Goal: Task Accomplishment & Management: Manage account settings

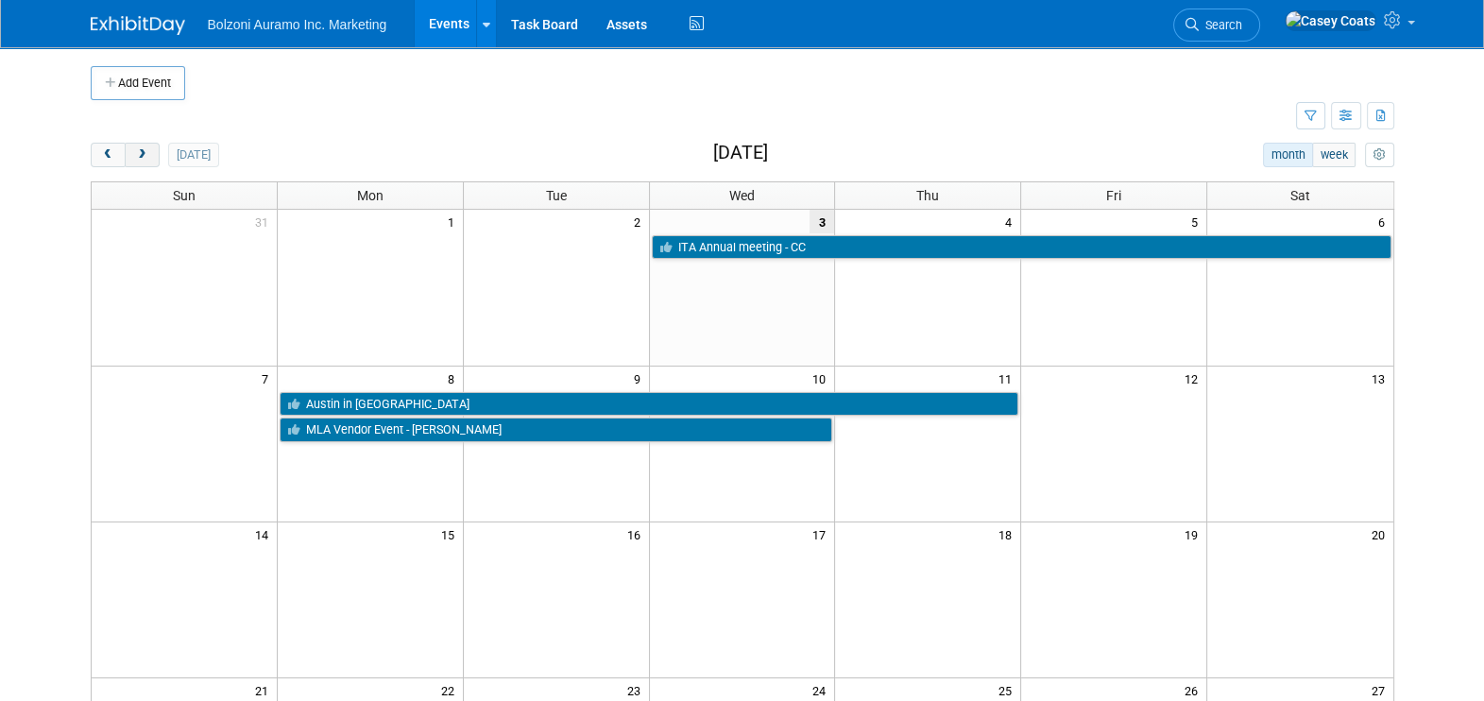
click at [146, 151] on span "next" at bounding box center [142, 155] width 14 height 12
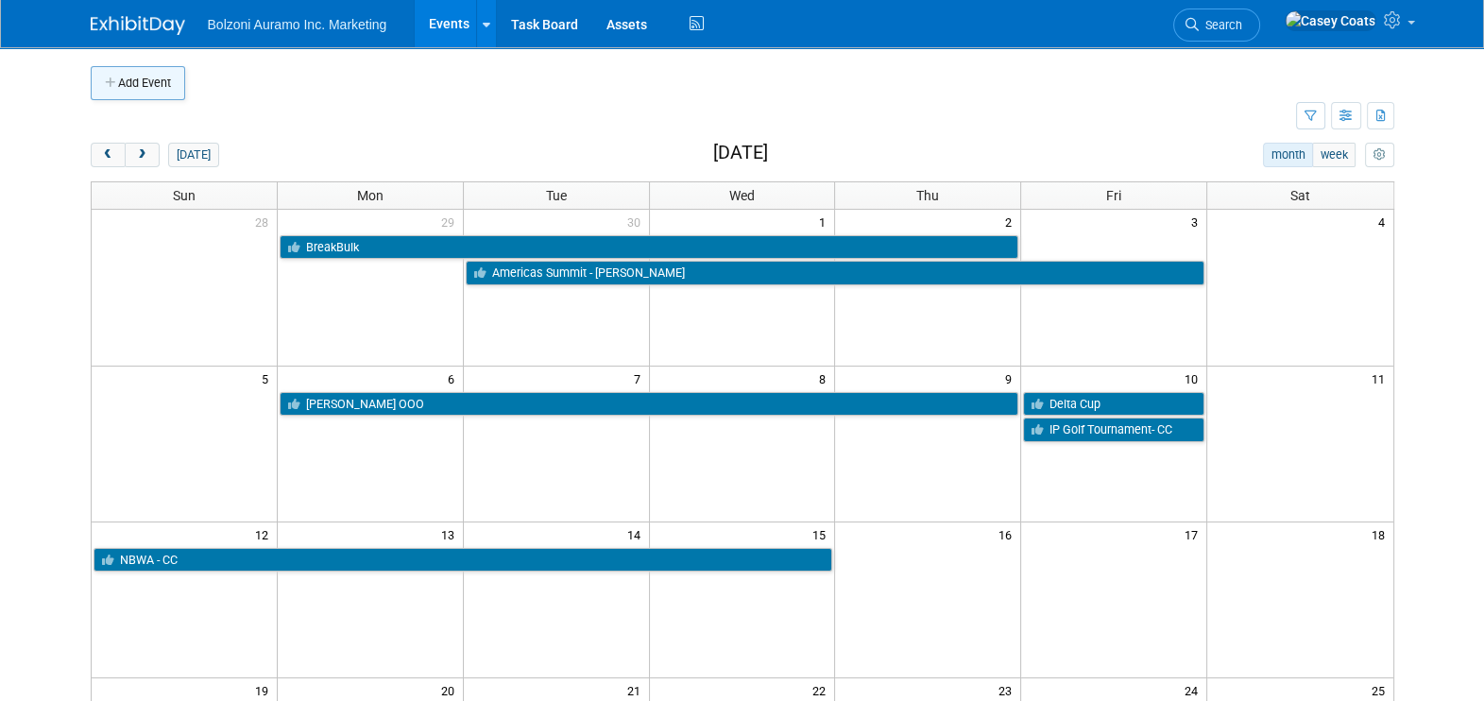
click at [157, 75] on button "Add Event" at bounding box center [138, 83] width 94 height 34
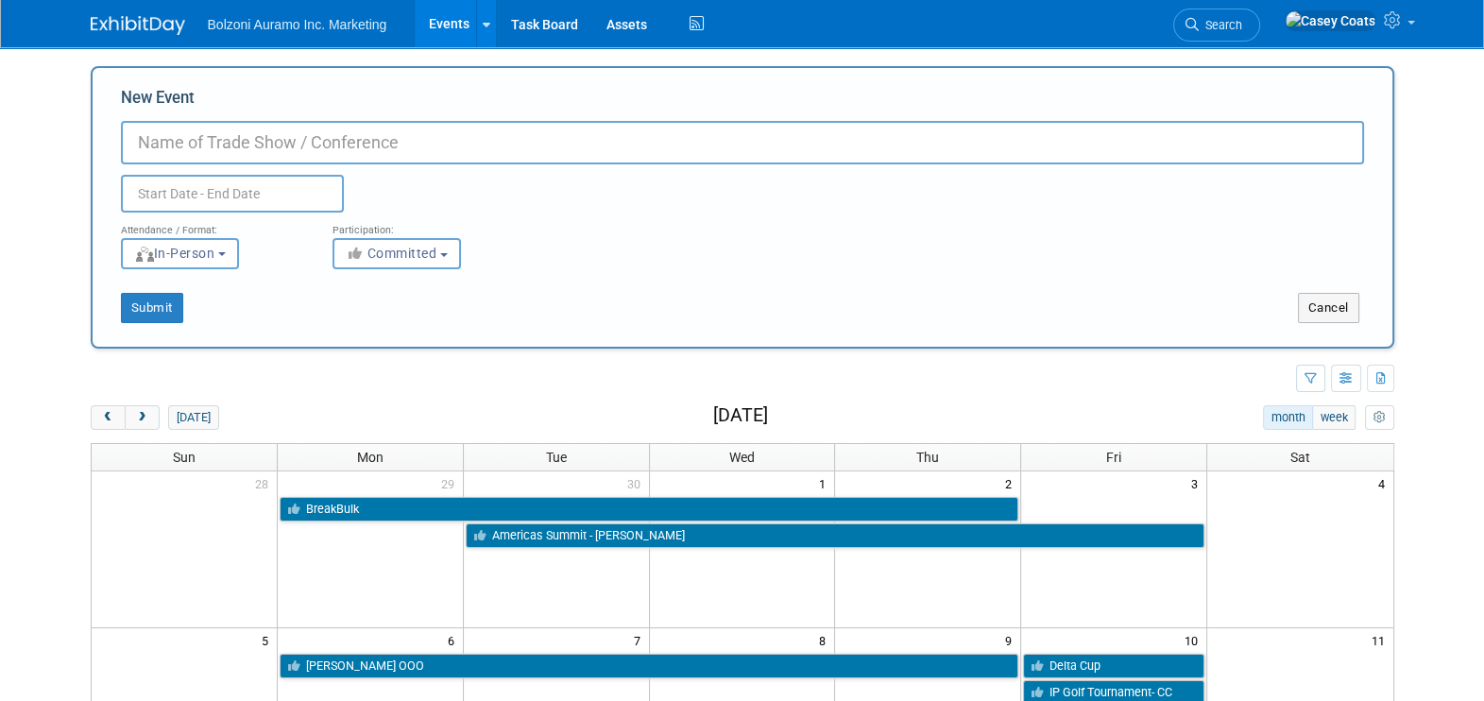
click at [216, 143] on input "New Event" at bounding box center [742, 142] width 1243 height 43
type input "Costing Meeting in [GEOGRAPHIC_DATA]"
click at [245, 195] on input "text" at bounding box center [232, 194] width 223 height 38
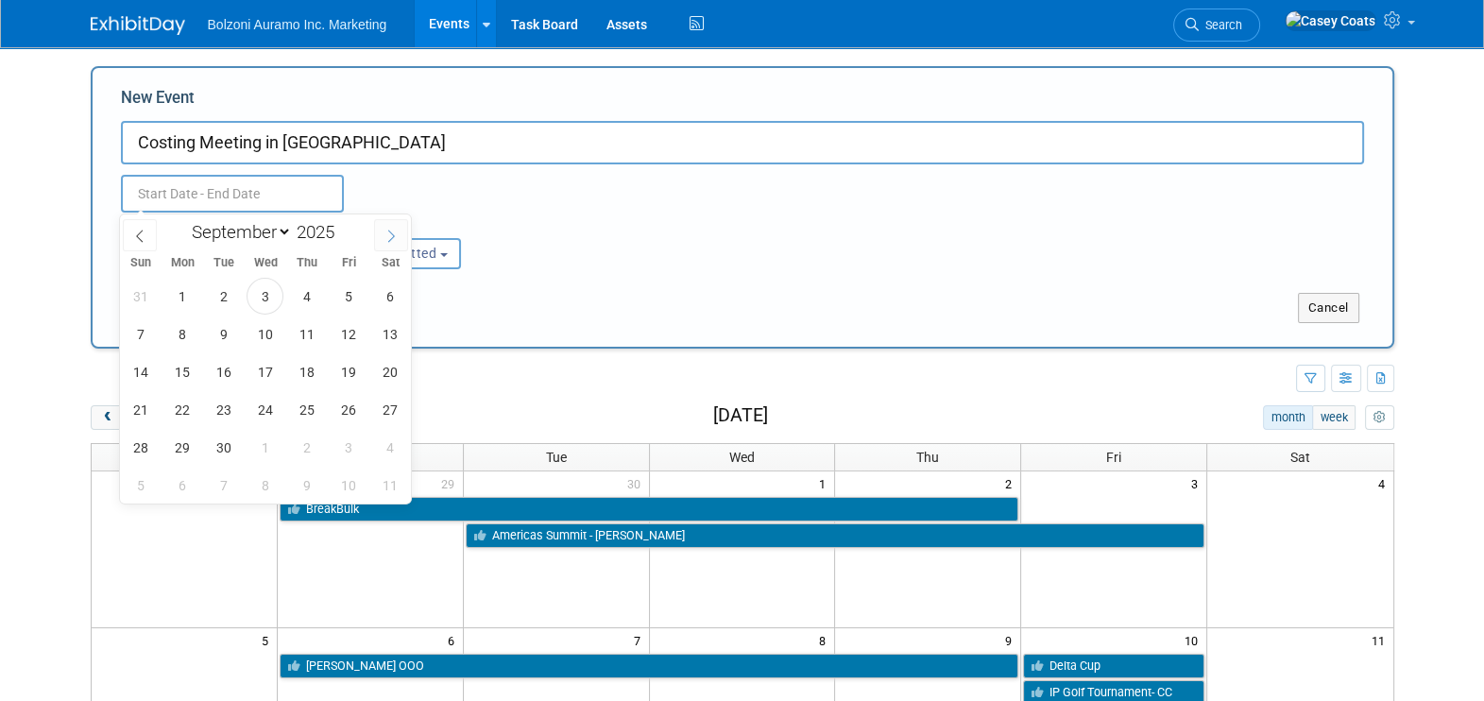
click at [389, 236] on icon at bounding box center [390, 236] width 13 height 13
select select "9"
click at [261, 327] on span "8" at bounding box center [265, 334] width 37 height 37
type input "Oct 8, 2025 to Oct 8, 2025"
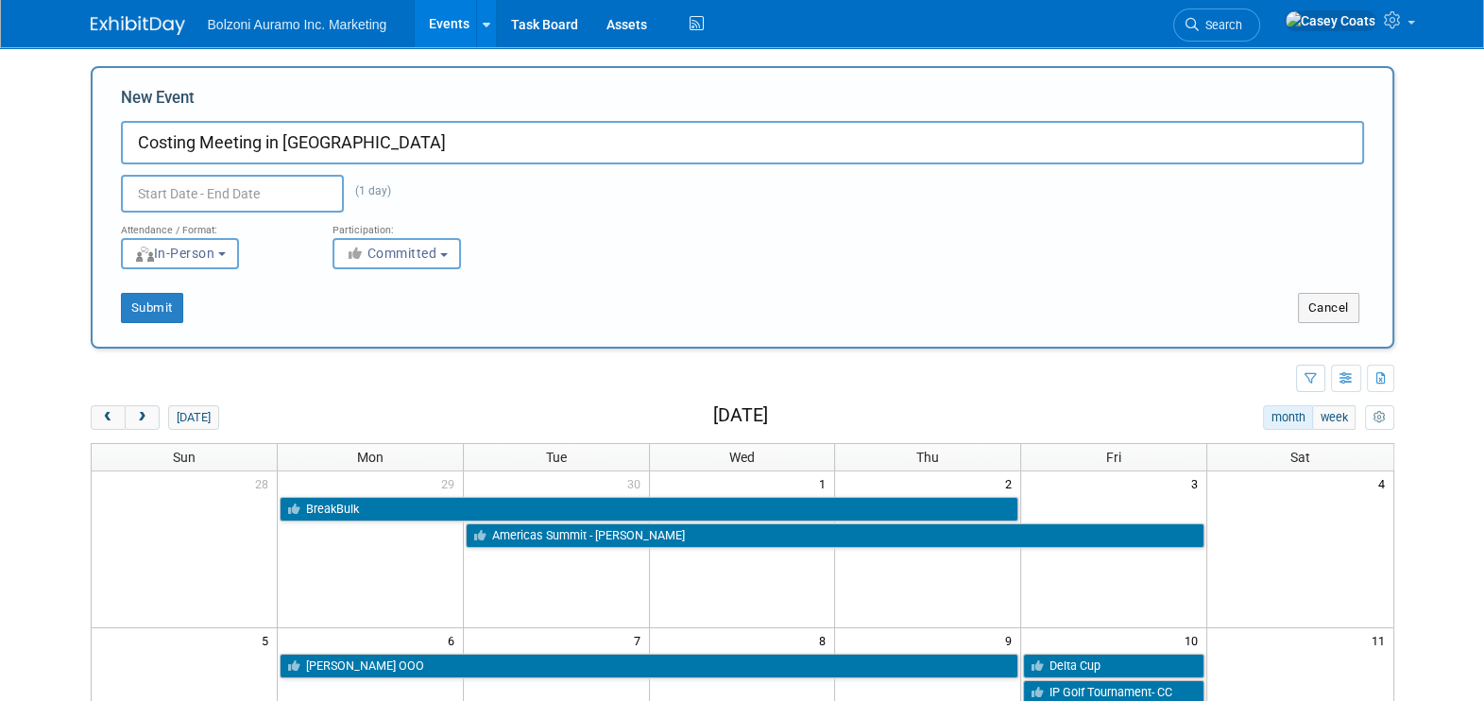
type input "Oct 8, 2025 to Oct 8, 2025"
click at [684, 250] on div "Attendance / Format: <img src="https://www.exhibitday.com/Images/Format-InPerso…" at bounding box center [742, 241] width 1271 height 57
click at [149, 308] on button "Submit" at bounding box center [152, 308] width 62 height 30
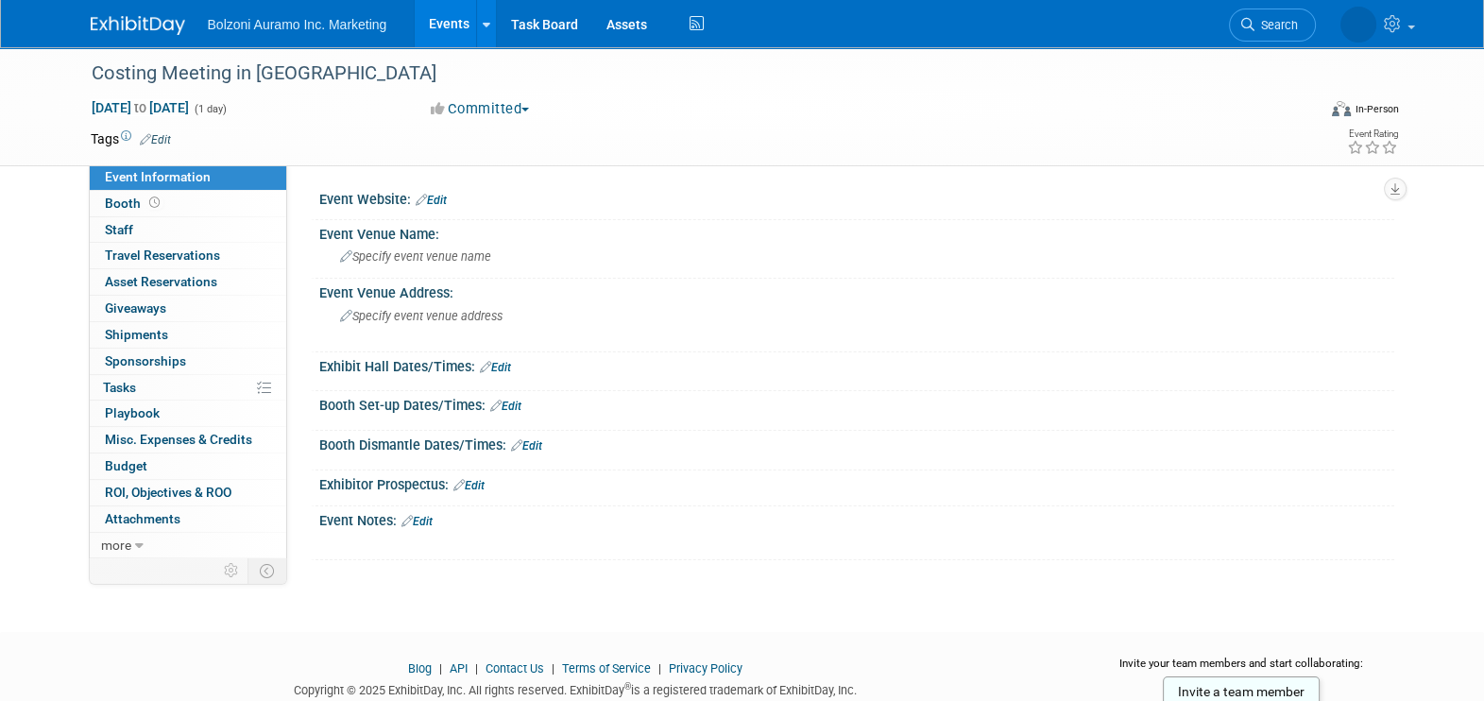
click at [445, 29] on link "Events" at bounding box center [449, 23] width 69 height 47
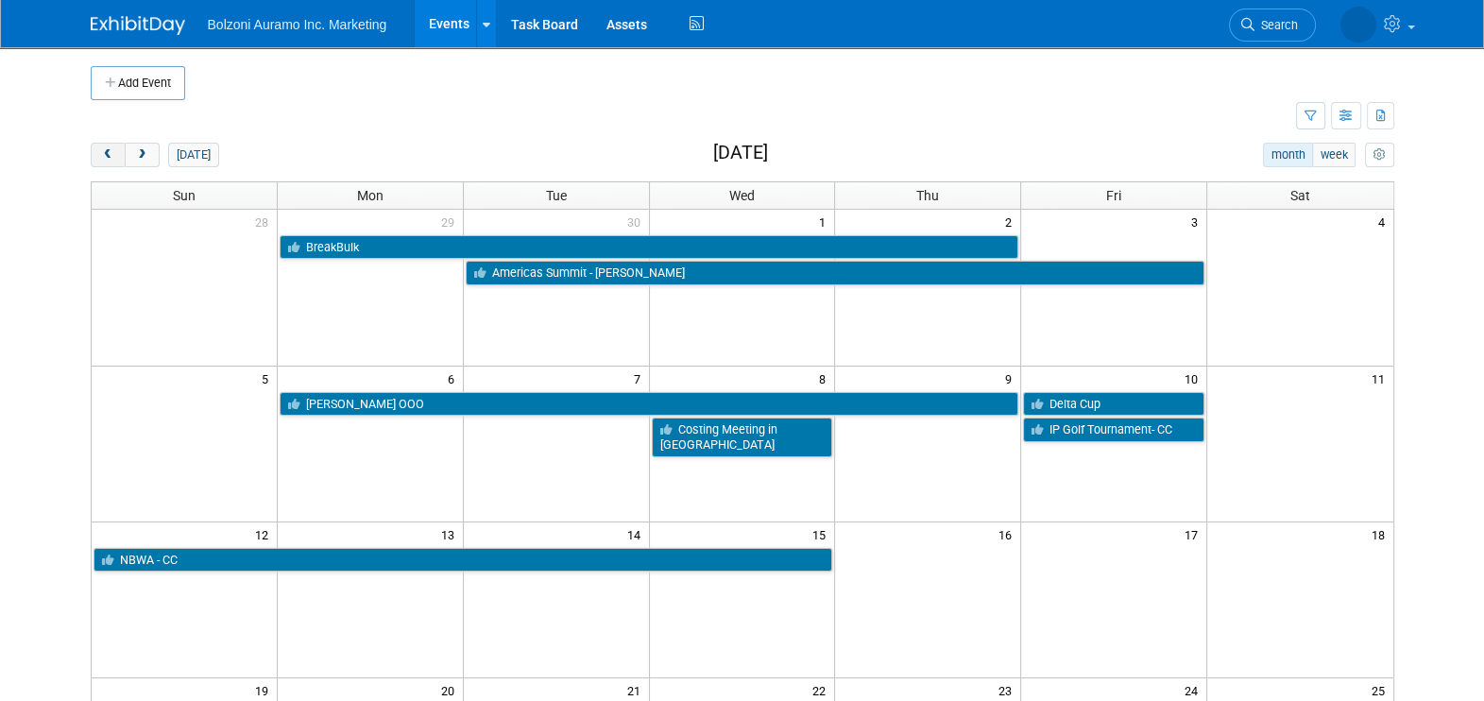
click at [109, 155] on span "prev" at bounding box center [108, 155] width 14 height 12
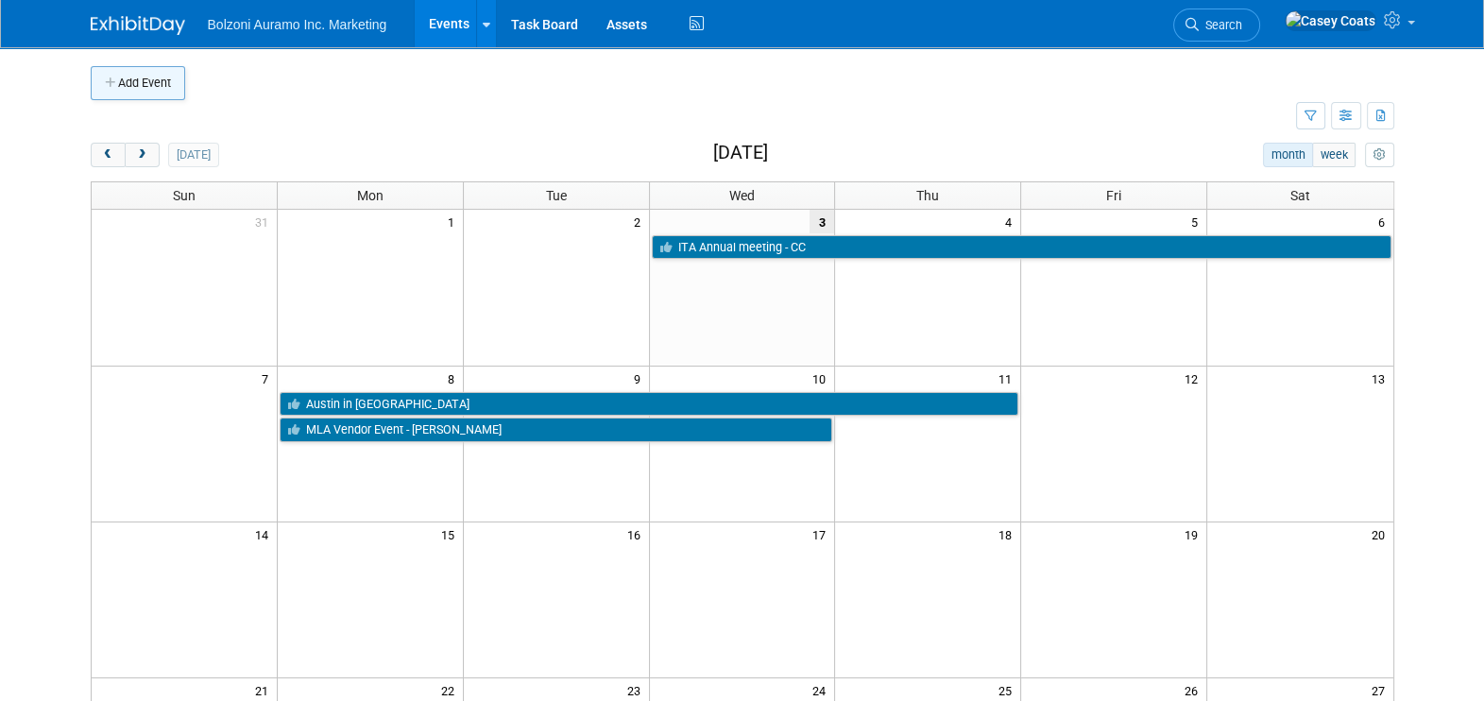
click at [156, 90] on button "Add Event" at bounding box center [138, 83] width 94 height 34
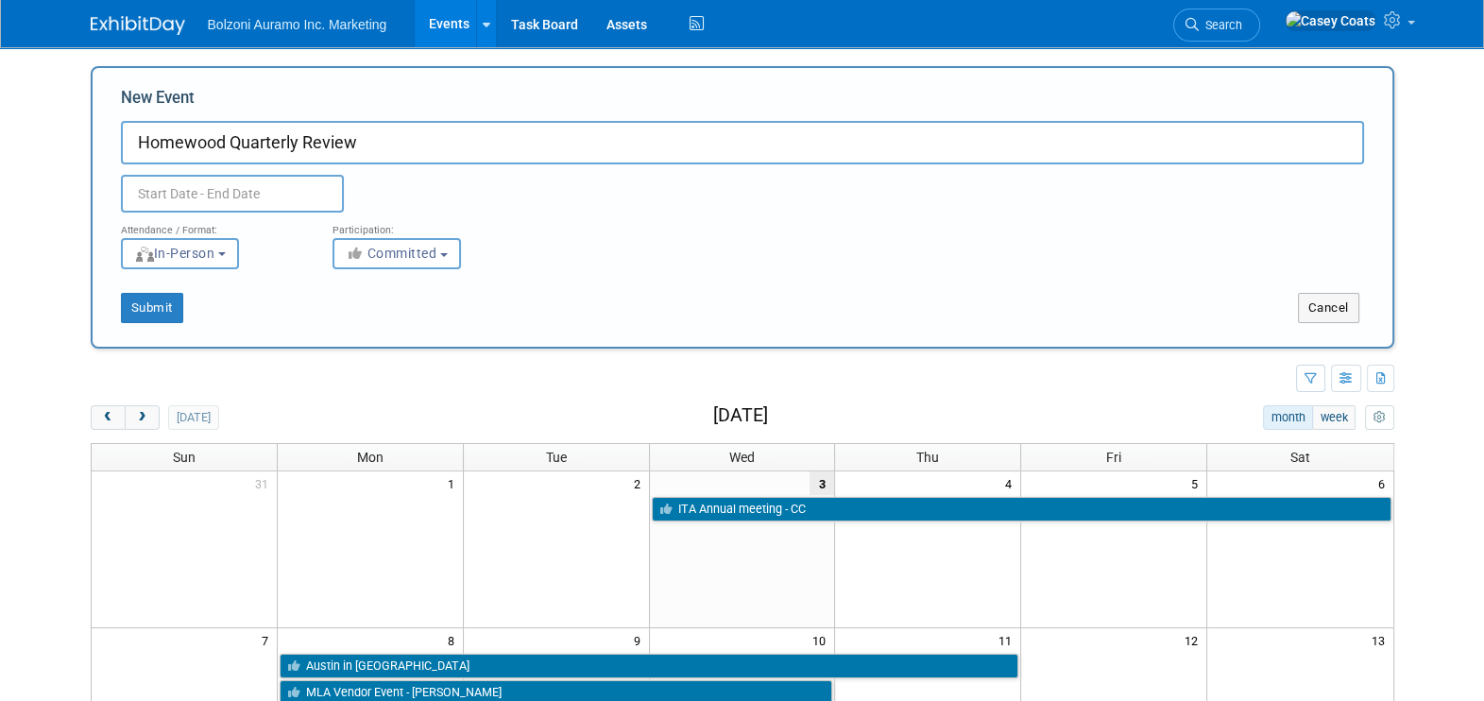
type input "Homewood Quarterly Review"
click at [216, 197] on input "text" at bounding box center [232, 194] width 223 height 38
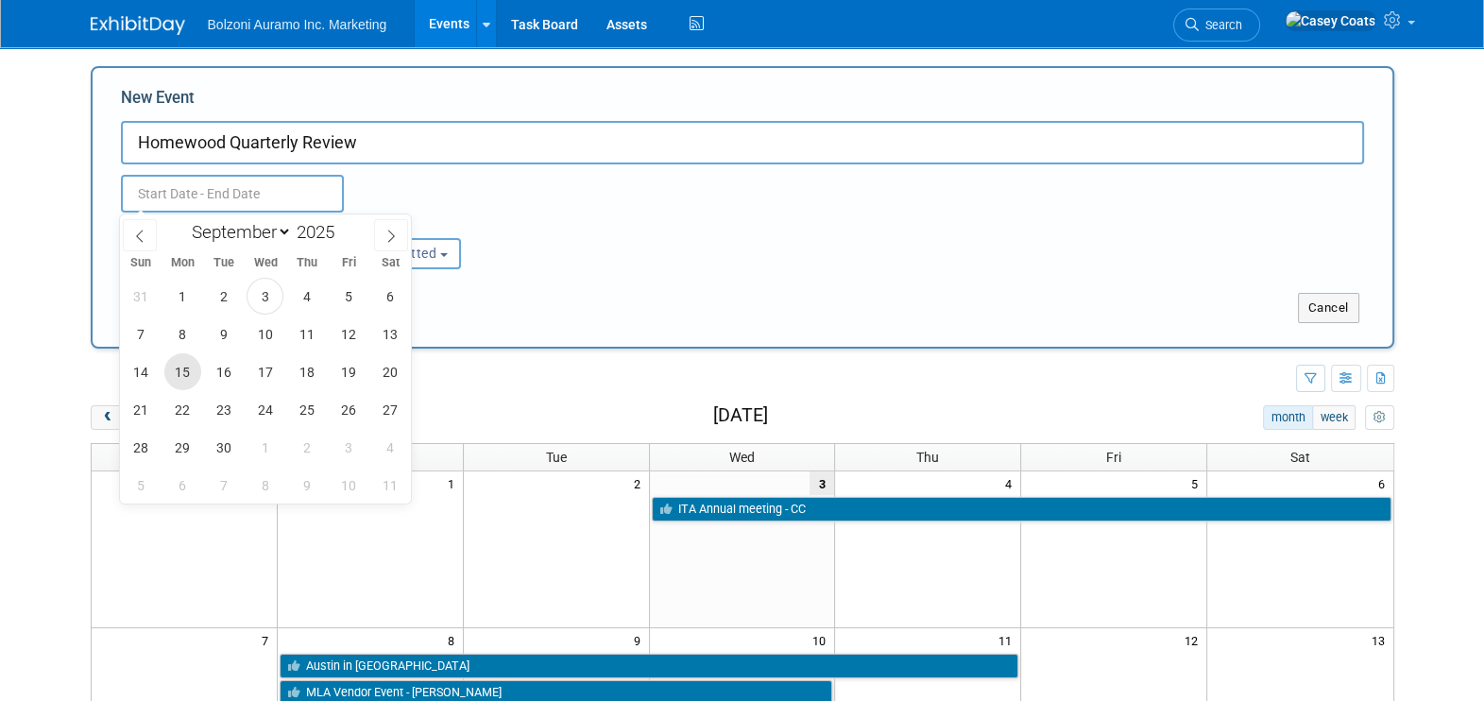
click at [185, 367] on span "15" at bounding box center [182, 371] width 37 height 37
click at [256, 369] on span "17" at bounding box center [265, 371] width 37 height 37
type input "Sep 15, 2025 to Sep 17, 2025"
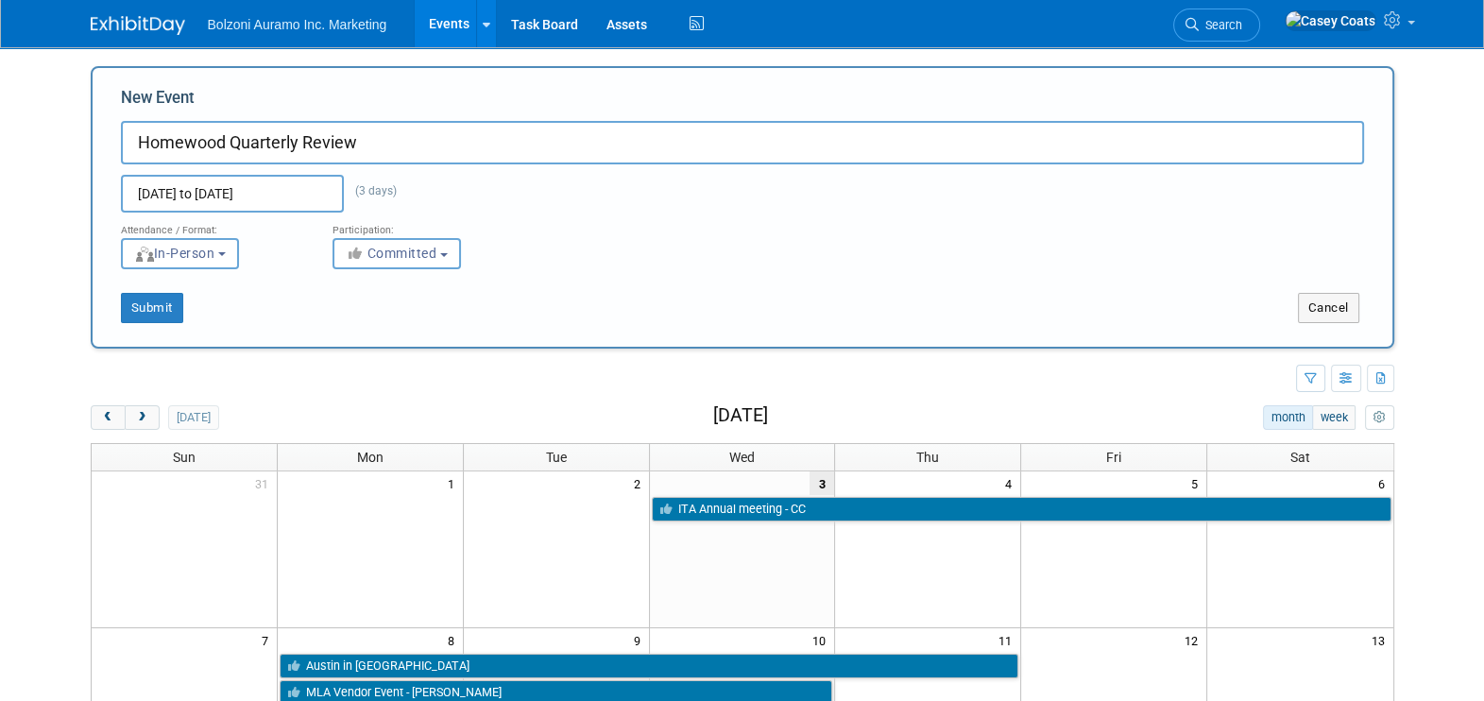
click at [373, 143] on input "Homewood Quarterly Review" at bounding box center [742, 142] width 1243 height 43
click at [156, 305] on button "Submit" at bounding box center [152, 308] width 62 height 30
type input "Homewood Quarterly Review"
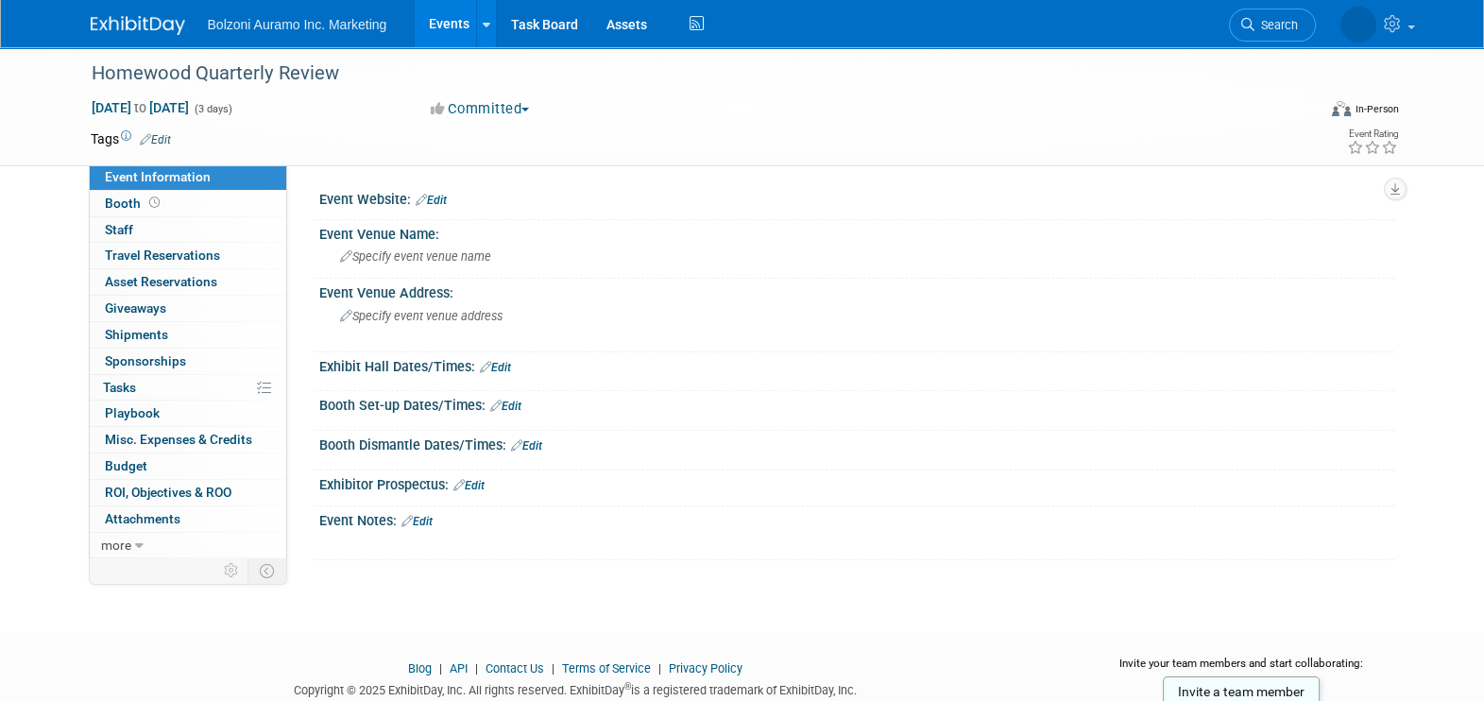
click at [433, 33] on link "Events" at bounding box center [449, 23] width 69 height 47
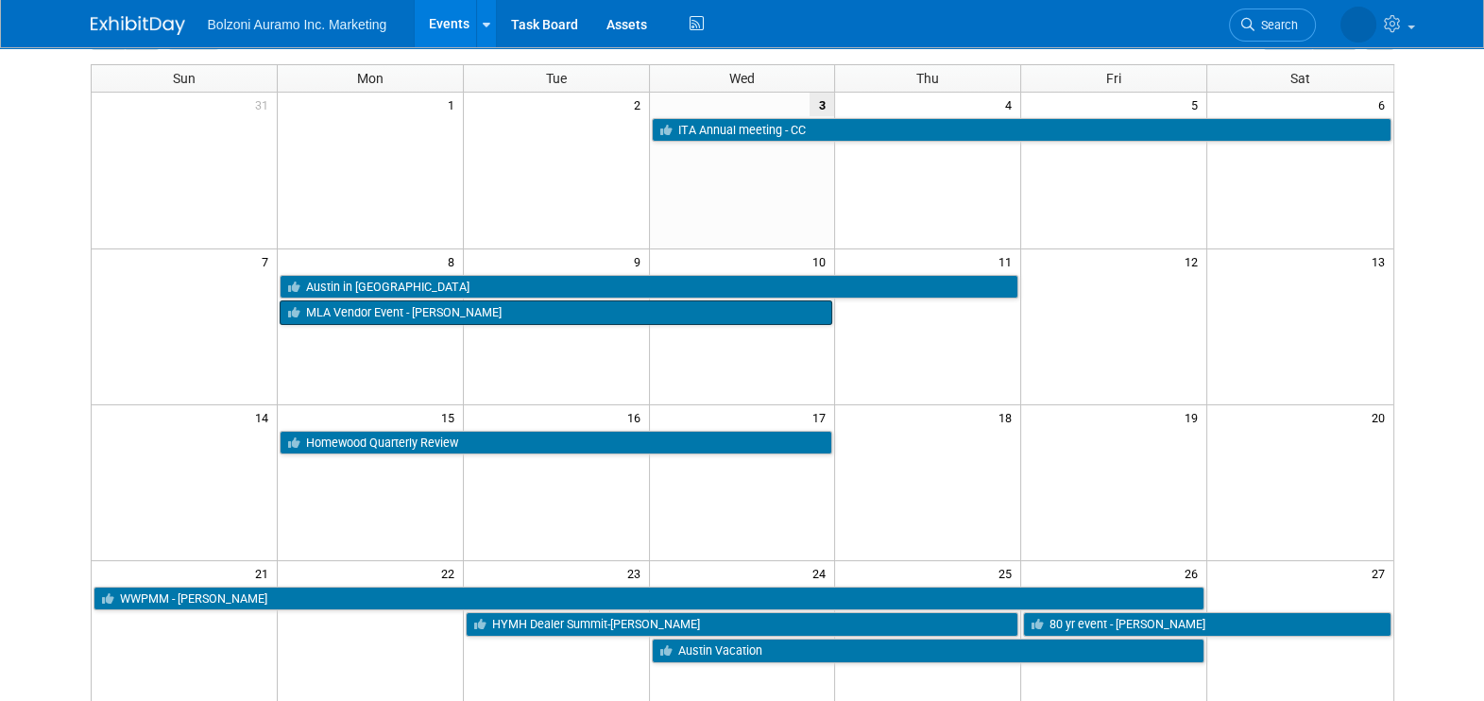
scroll to position [235, 0]
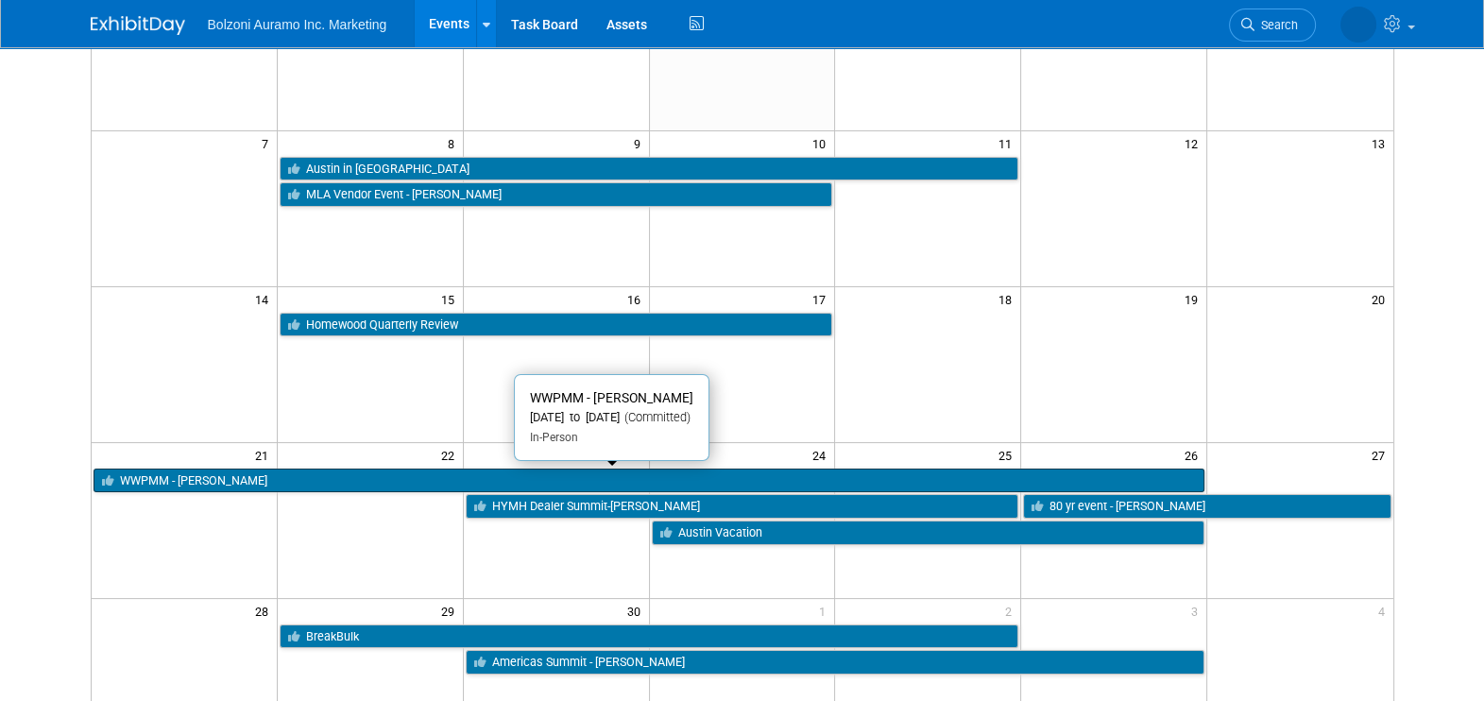
click at [515, 477] on link "WWPMM - [PERSON_NAME]" at bounding box center [650, 481] width 1112 height 25
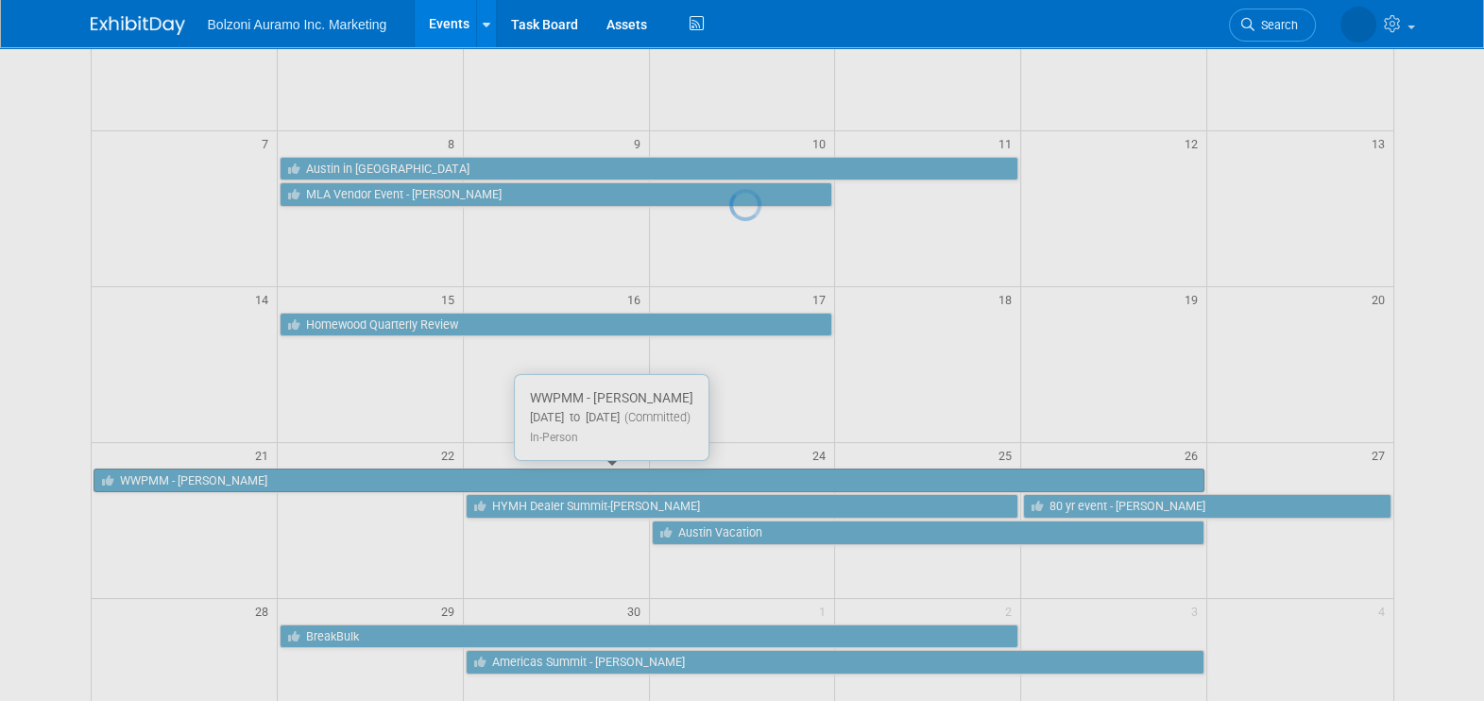
click at [729, 477] on div at bounding box center [742, 350] width 26 height 701
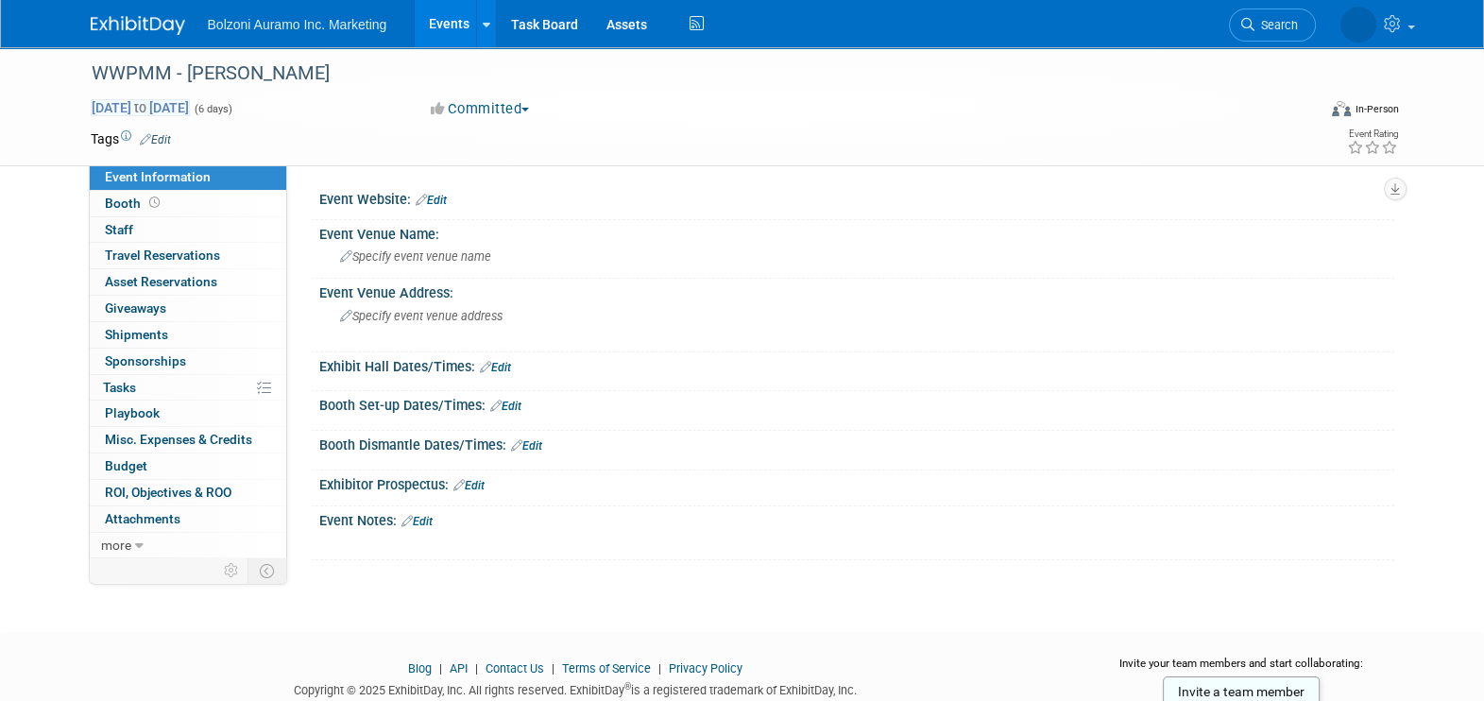
click at [190, 110] on span "[DATE] to [DATE]" at bounding box center [140, 107] width 99 height 17
select select "8"
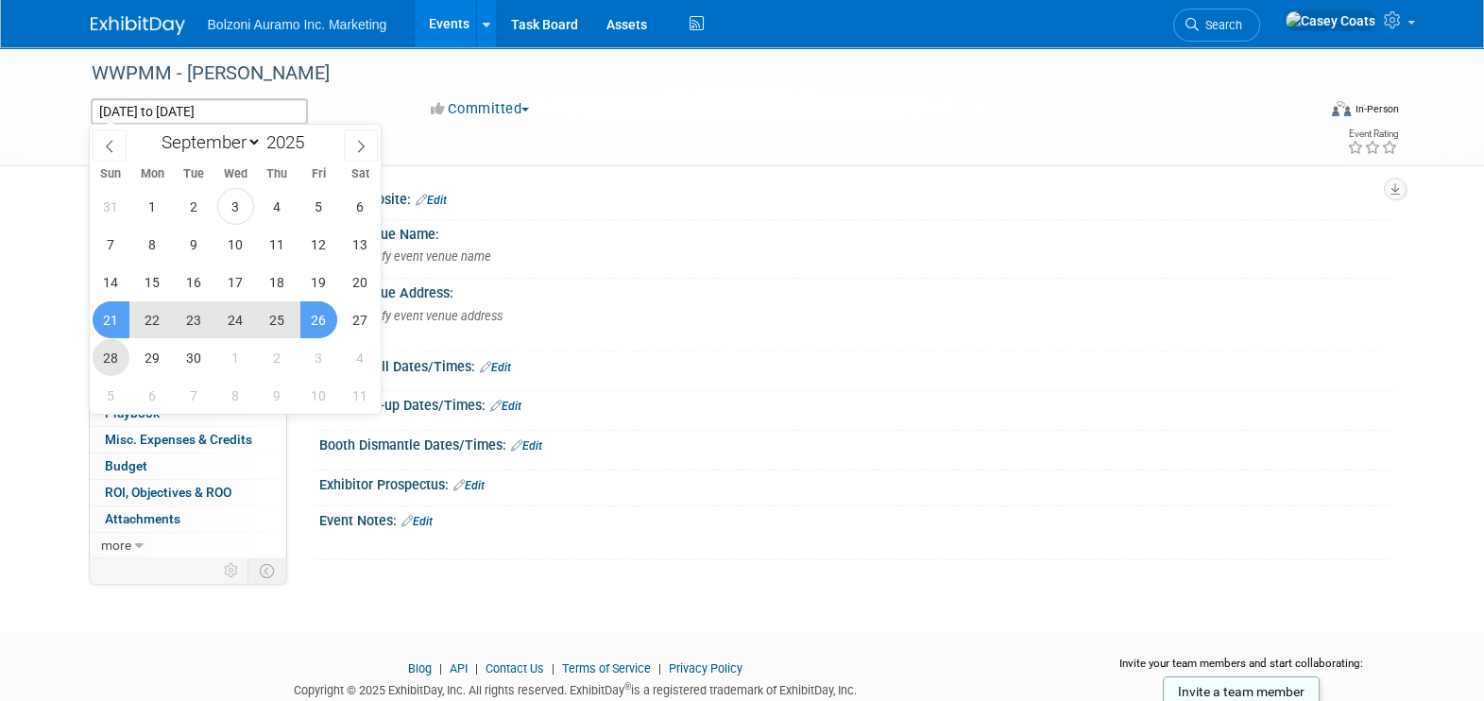
click at [108, 350] on span "28" at bounding box center [111, 357] width 37 height 37
type input "Sep 28, 2025"
click at [350, 276] on span "20" at bounding box center [360, 282] width 37 height 37
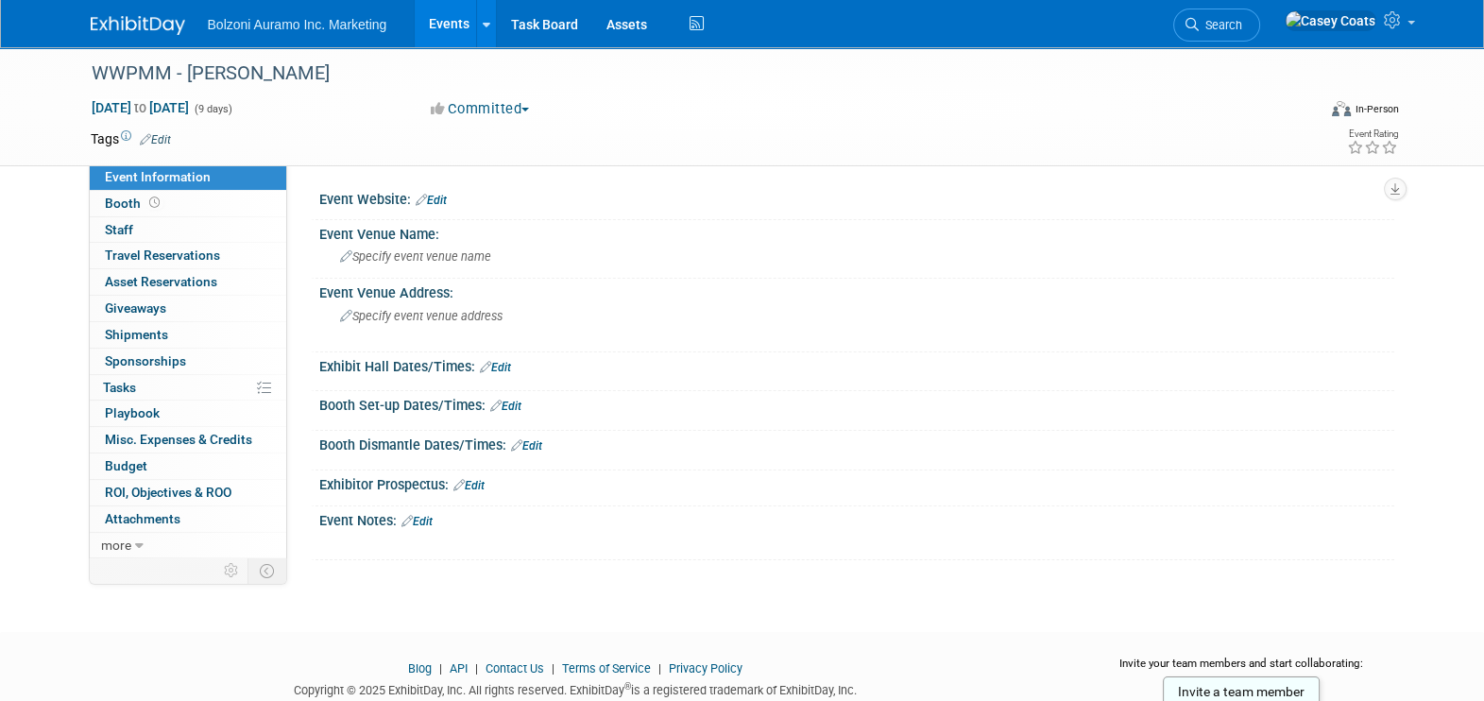
click at [444, 14] on link "Events" at bounding box center [449, 23] width 69 height 47
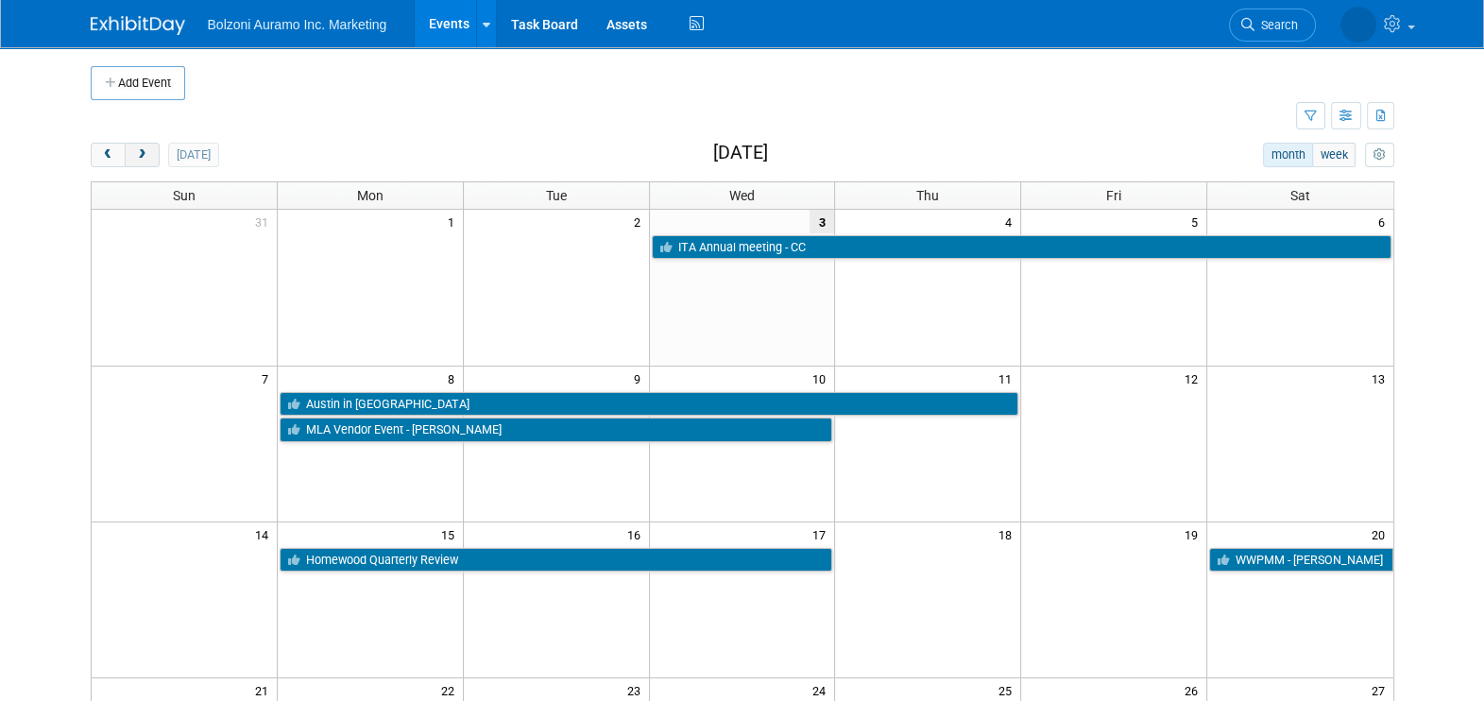
click at [147, 161] on button "next" at bounding box center [142, 155] width 35 height 25
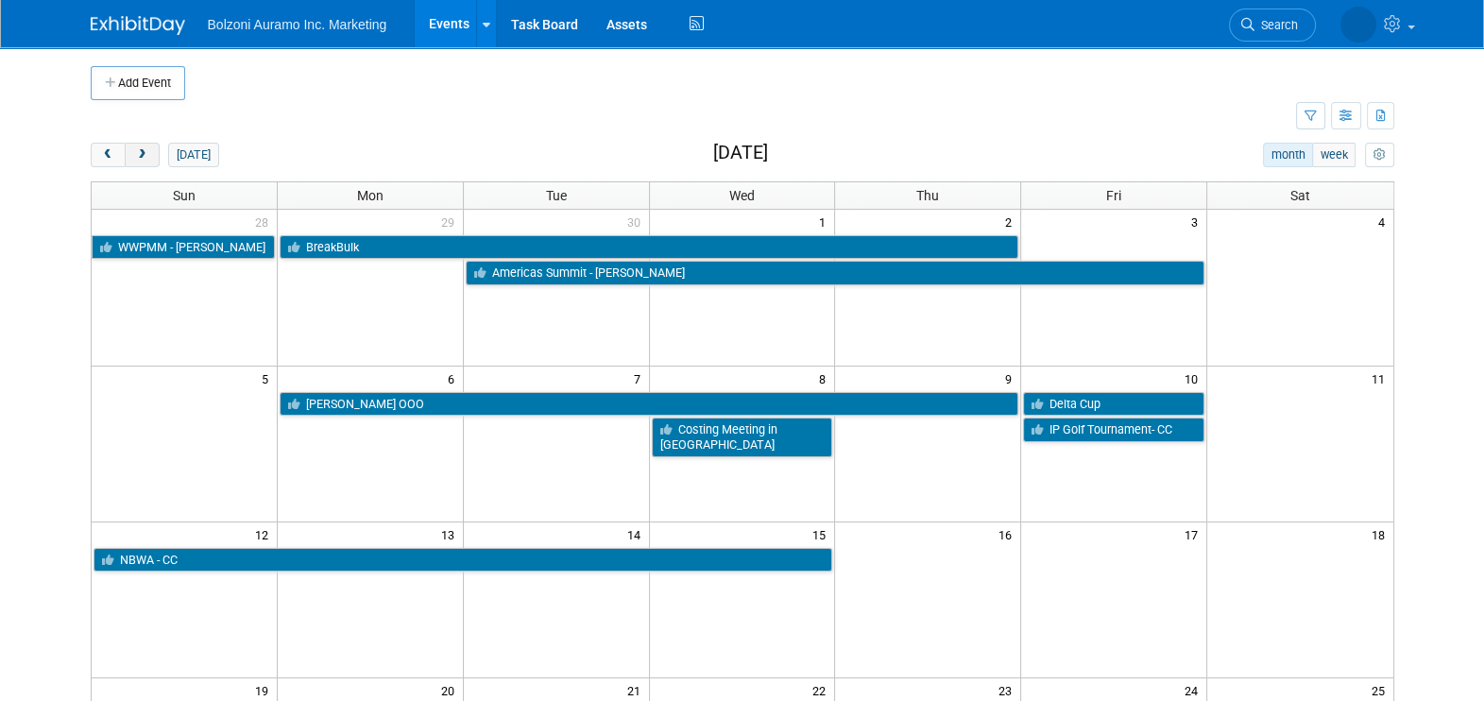
click at [139, 160] on span "next" at bounding box center [142, 155] width 14 height 12
